Goal: Task Accomplishment & Management: Manage account settings

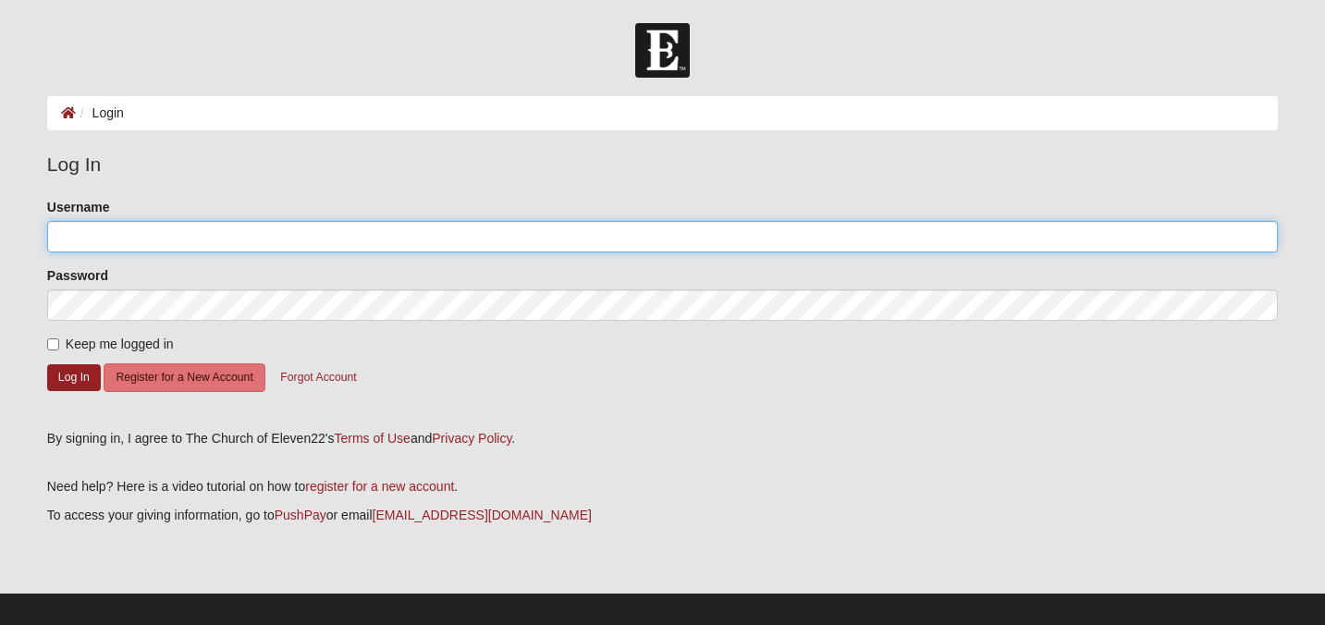
click at [642, 241] on input "Username" at bounding box center [662, 236] width 1231 height 31
type input "a"
type input "e"
type input "Smelliot8"
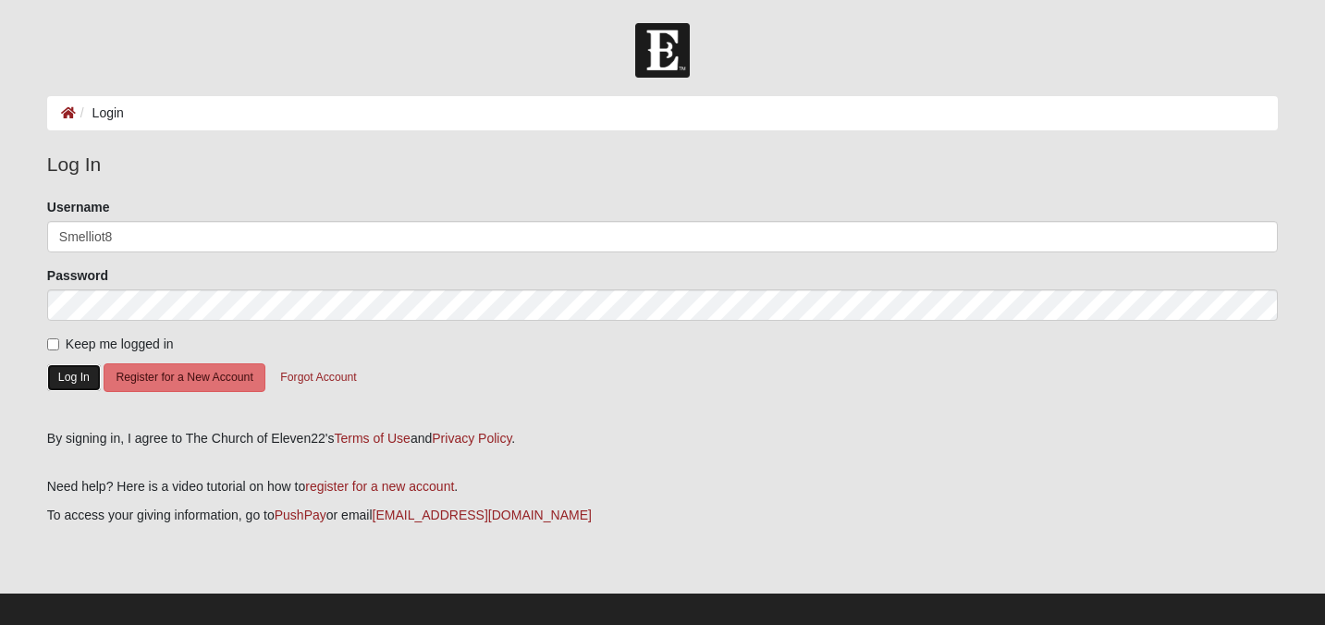
click at [63, 376] on button "Log In" at bounding box center [74, 377] width 54 height 27
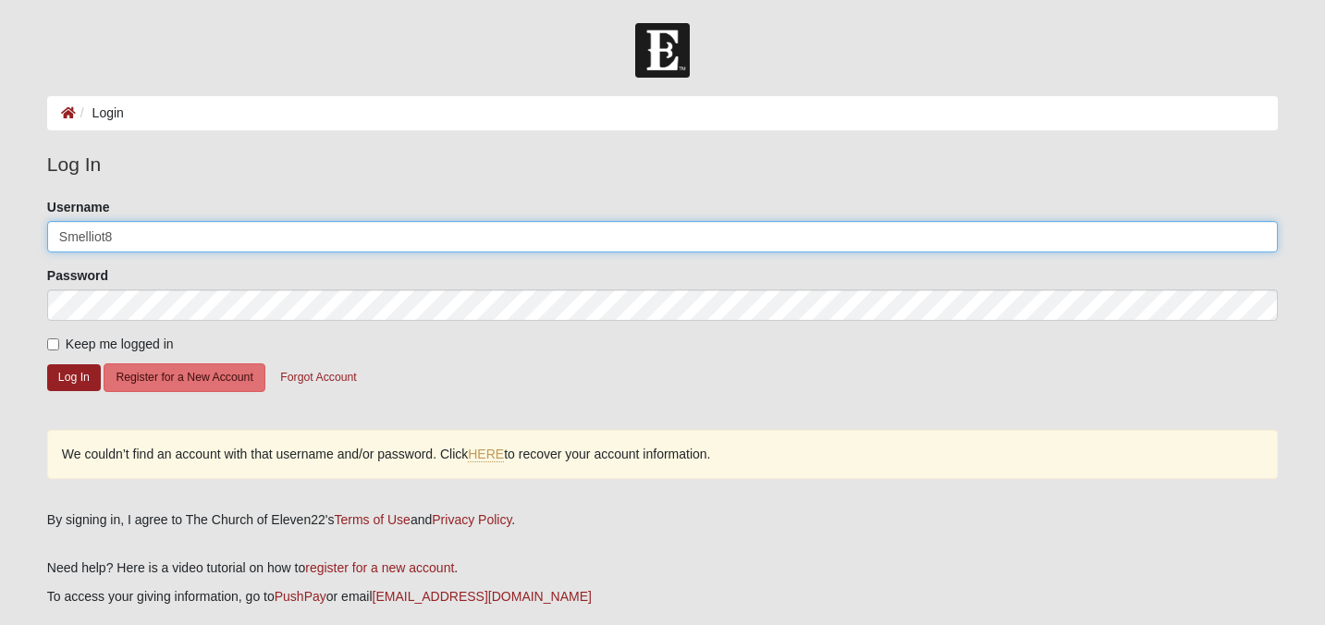
click at [193, 235] on input "Smelliot8" at bounding box center [662, 236] width 1231 height 31
type input "Elliot.moore1234@gmail.com"
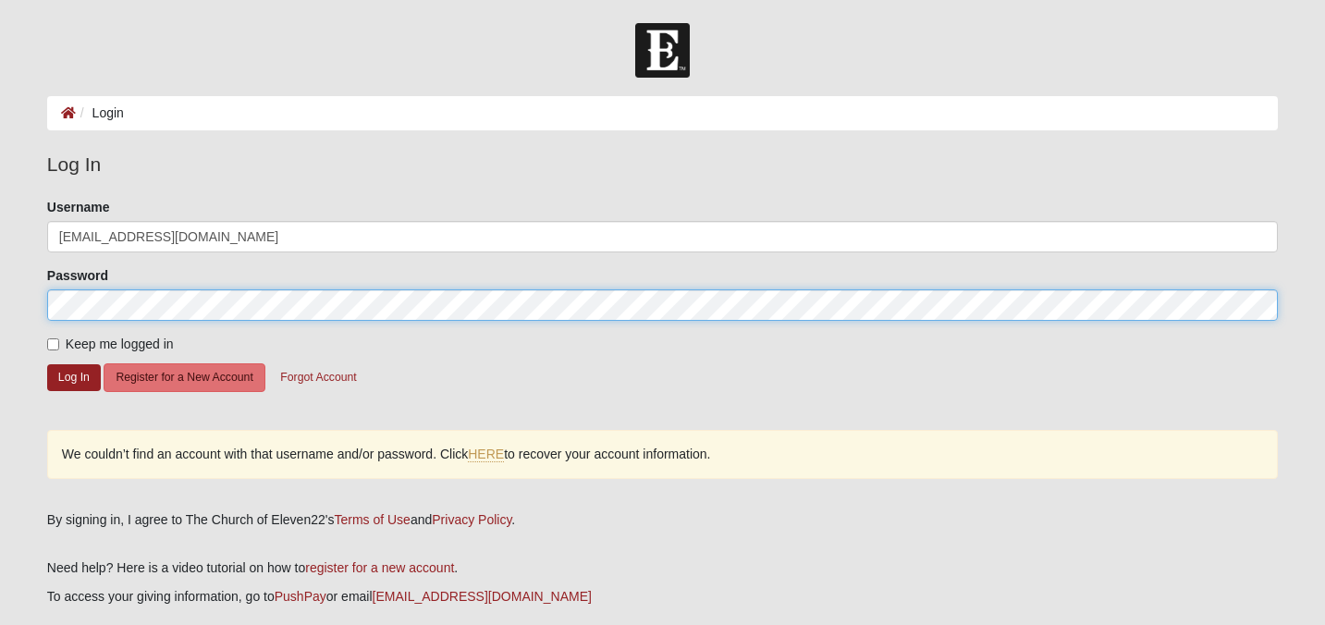
click at [47, 364] on button "Log In" at bounding box center [74, 377] width 54 height 27
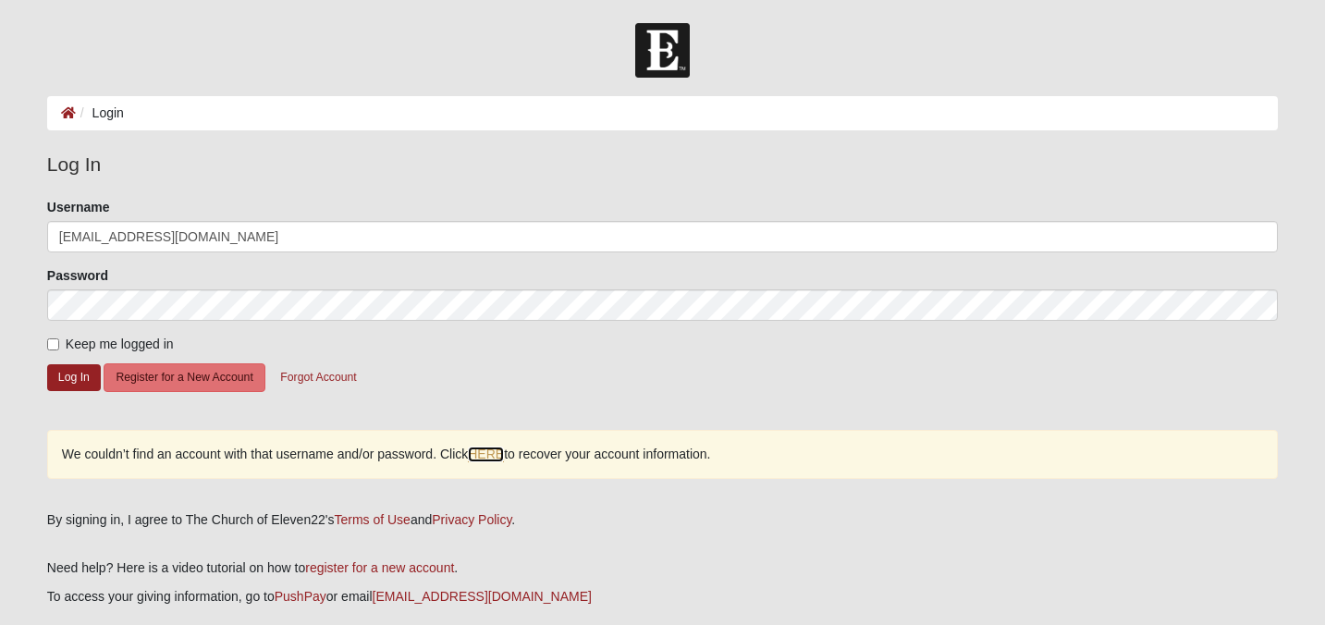
click at [493, 453] on link "HERE" at bounding box center [486, 455] width 36 height 16
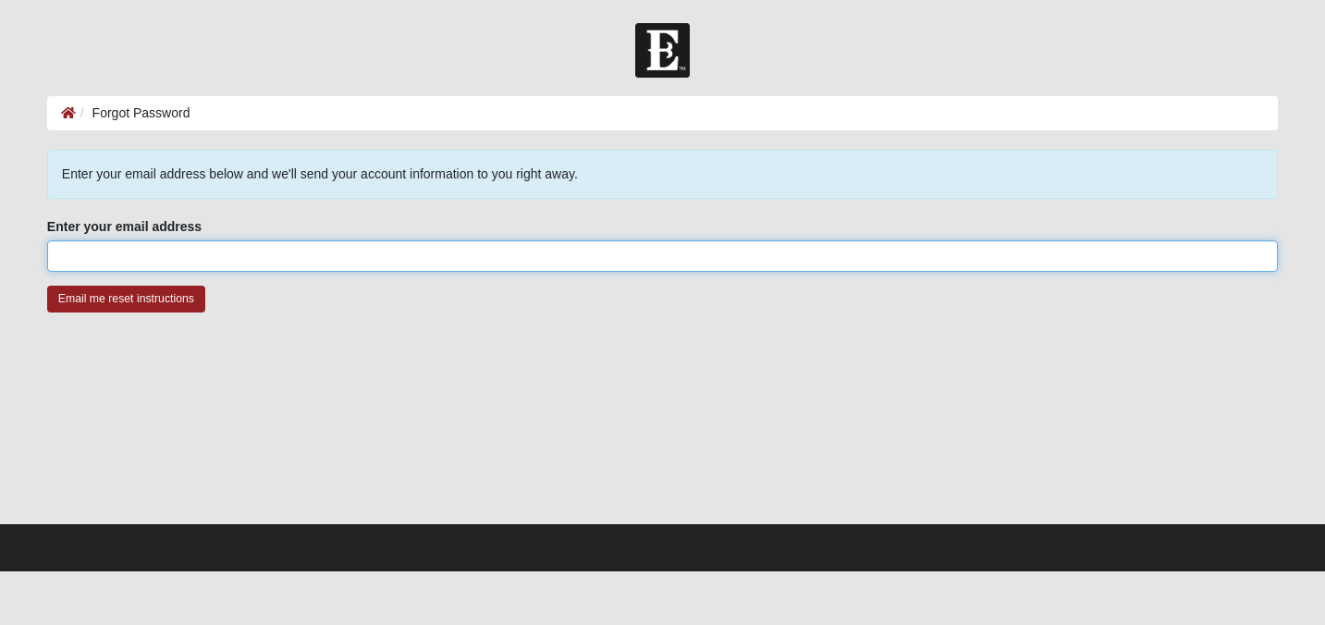
click at [295, 257] on input "Enter your email address" at bounding box center [662, 255] width 1231 height 31
type input "[EMAIL_ADDRESS][DOMAIN_NAME]"
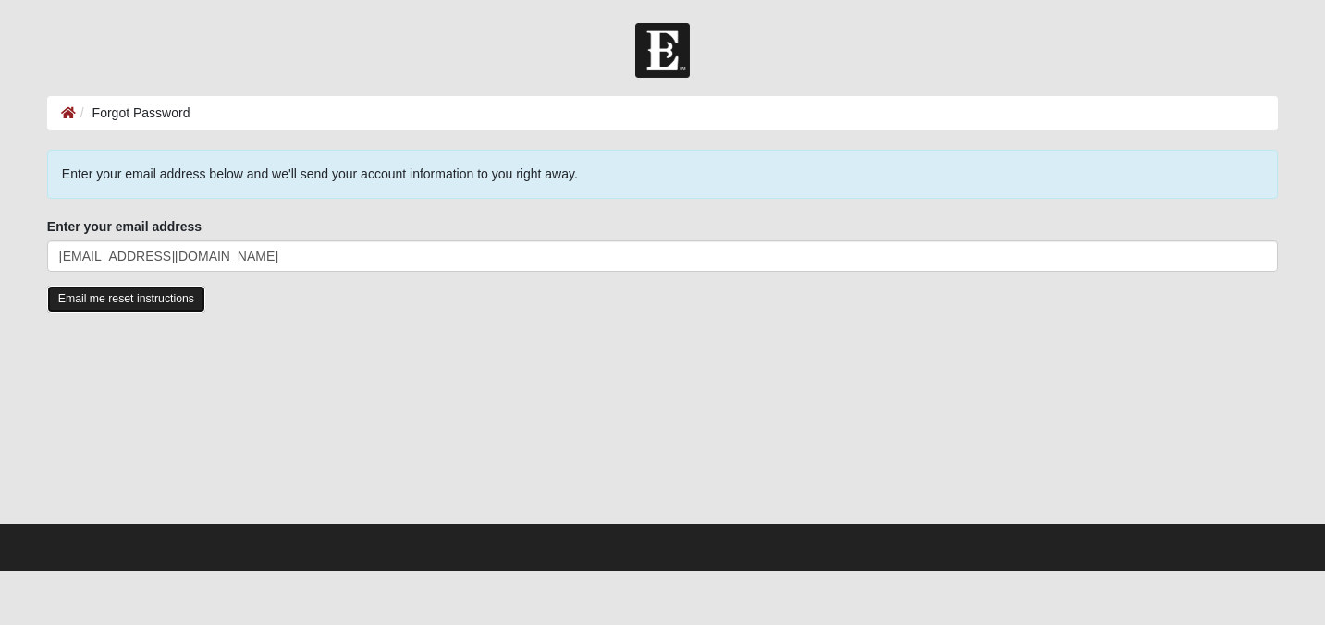
click at [164, 301] on input "Email me reset instructions" at bounding box center [126, 299] width 158 height 27
